Goal: Obtain resource: Download file/media

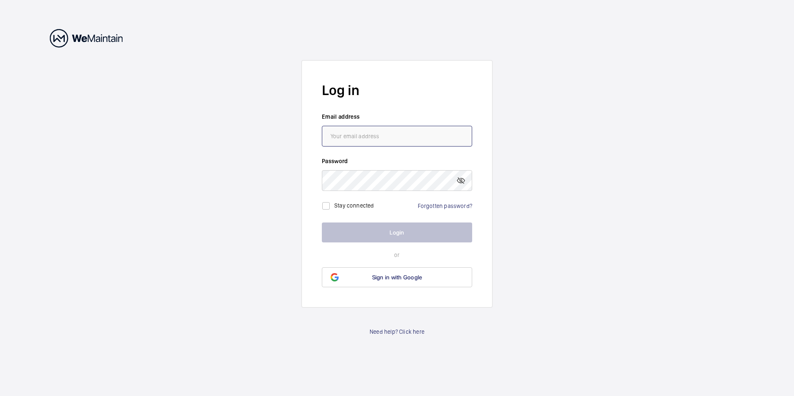
type input "[EMAIL_ADDRESS][DOMAIN_NAME]"
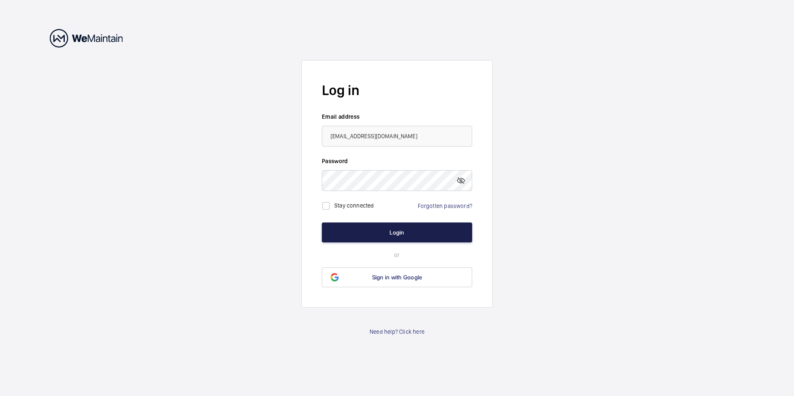
click at [416, 230] on button "Login" at bounding box center [397, 233] width 150 height 20
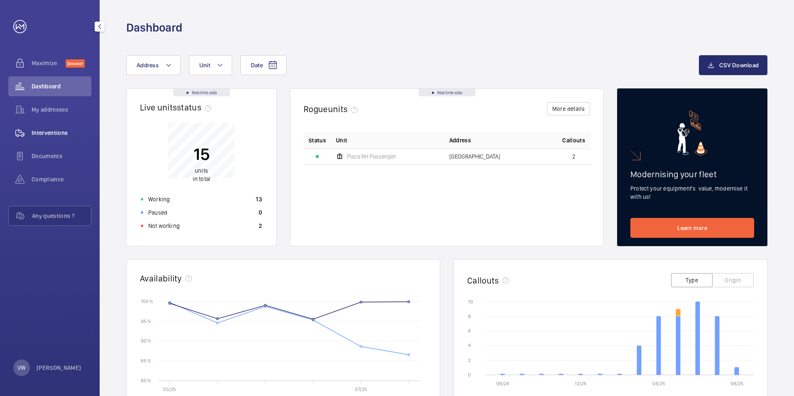
click at [61, 132] on span "Interventions" at bounding box center [62, 133] width 60 height 8
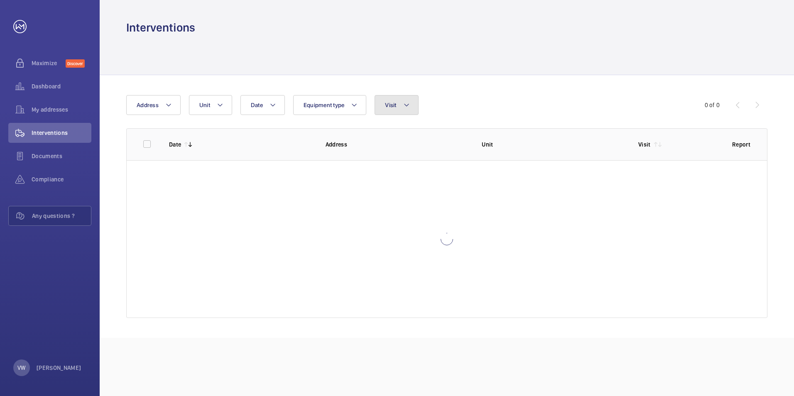
click at [389, 108] on span "Visit" at bounding box center [390, 105] width 11 height 7
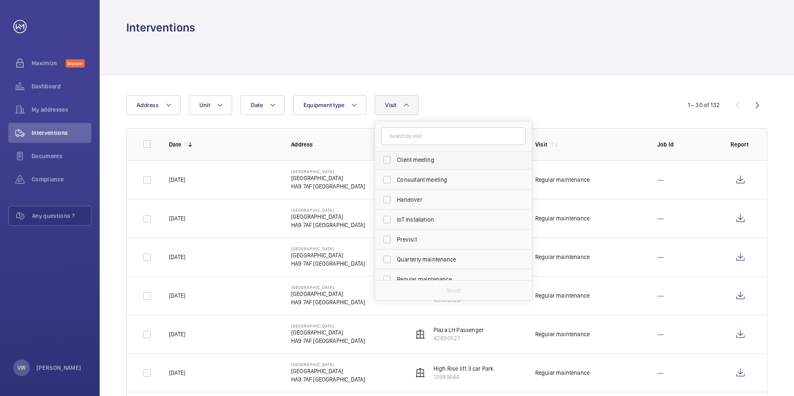
scroll to position [83, 0]
click at [387, 236] on label "Regular maintenance" at bounding box center [447, 238] width 144 height 20
click at [387, 236] on input "Regular maintenance" at bounding box center [387, 238] width 17 height 17
checkbox input "true"
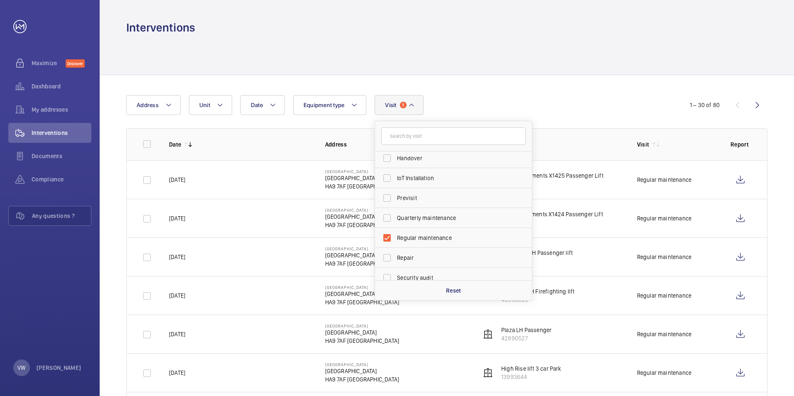
click at [517, 96] on div "Date Address Unit Equipment type Visit 1 Annual maintenance Breakdown Client me…" at bounding box center [396, 105] width 541 height 20
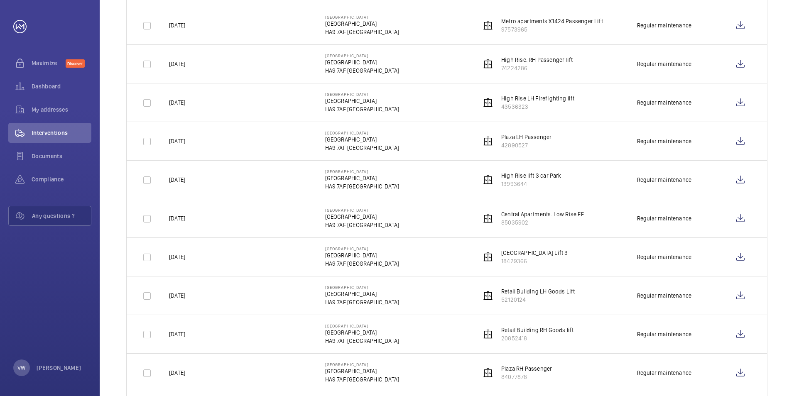
scroll to position [208, 0]
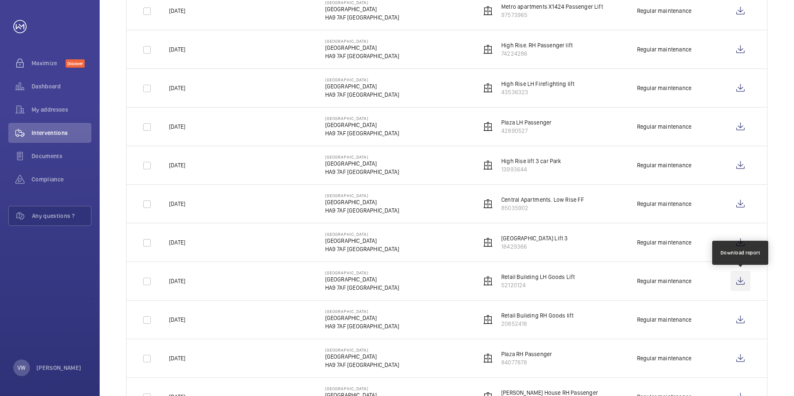
click at [744, 282] on wm-front-icon-button at bounding box center [740, 281] width 20 height 20
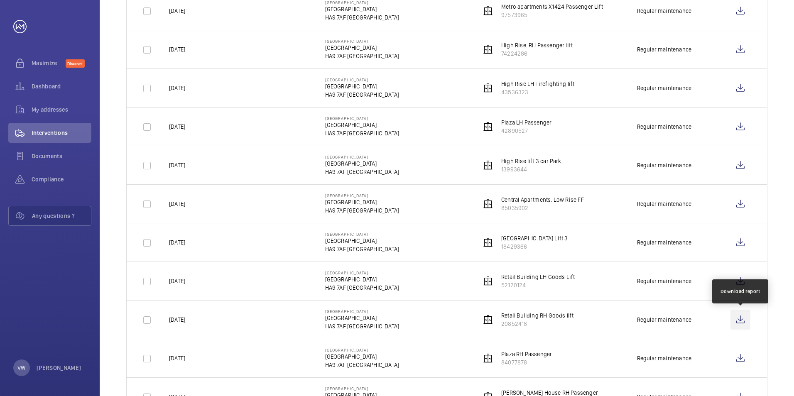
click at [738, 322] on wm-front-icon-button at bounding box center [740, 320] width 20 height 20
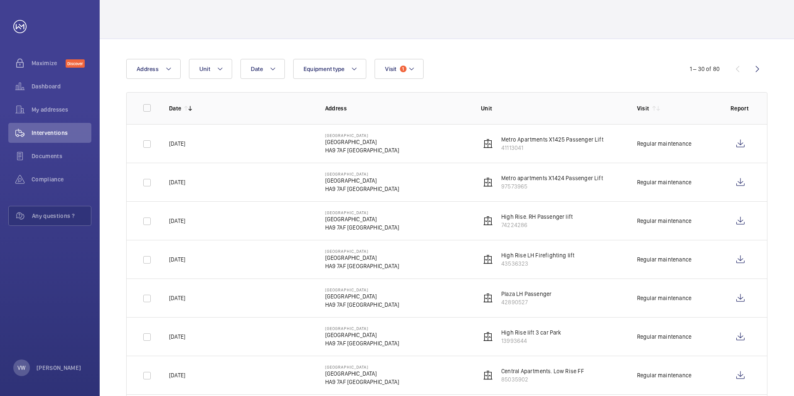
scroll to position [83, 0]
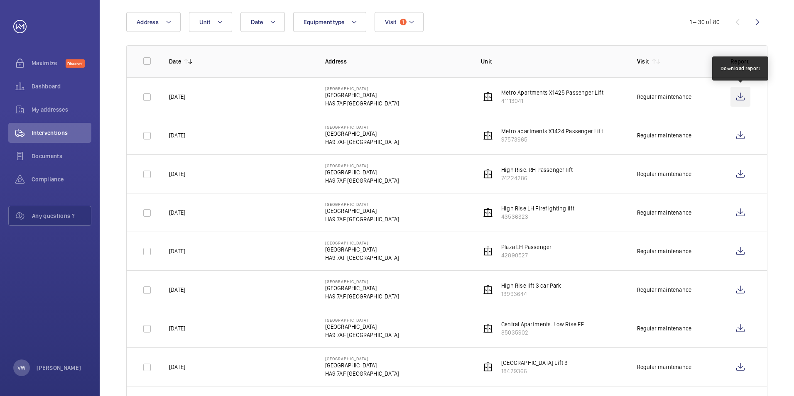
click at [742, 99] on wm-front-icon-button at bounding box center [740, 97] width 20 height 20
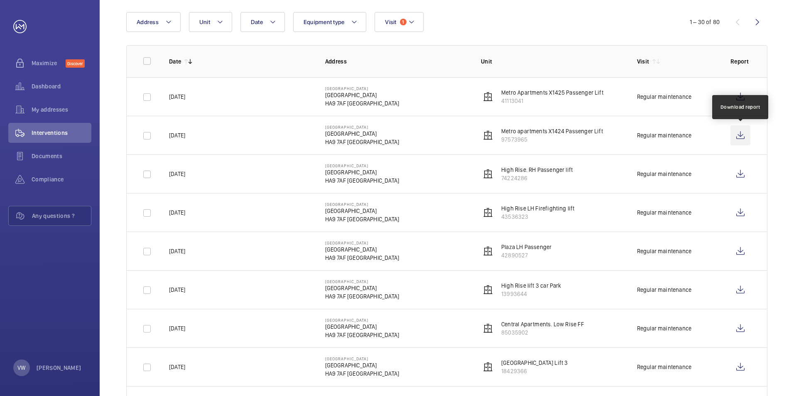
click at [737, 135] on wm-front-icon-button at bounding box center [740, 135] width 20 height 20
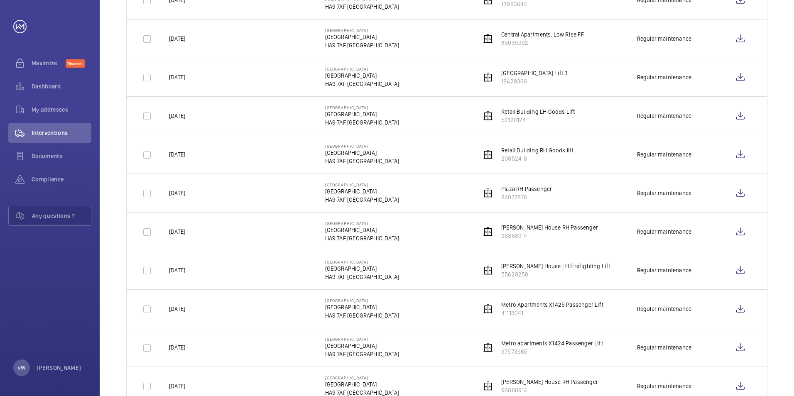
scroll to position [374, 0]
click at [738, 309] on wm-front-icon-button at bounding box center [740, 308] width 20 height 20
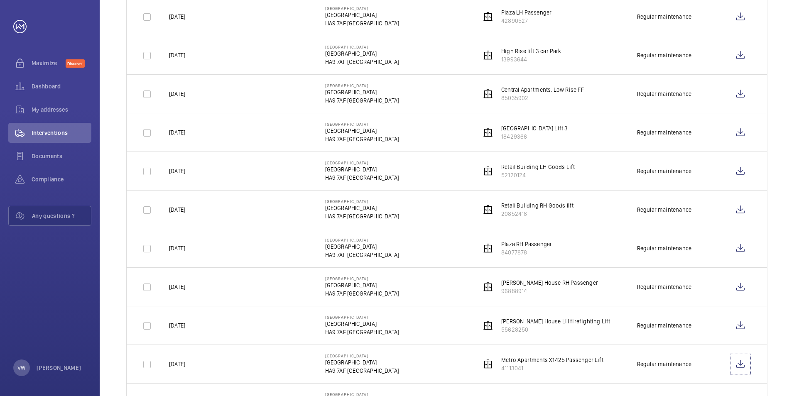
scroll to position [332, 0]
